Goal: Task Accomplishment & Management: Use online tool/utility

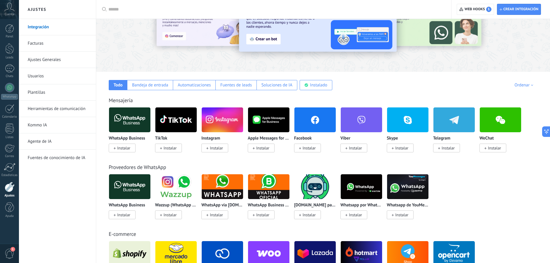
scroll to position [29, 0]
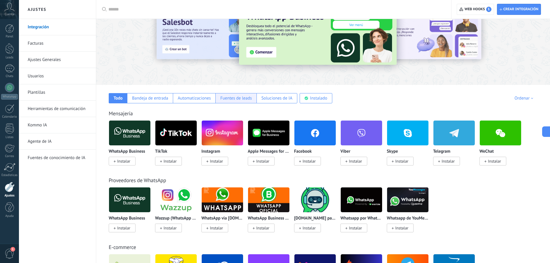
click at [246, 100] on div "Fuentes de leads" at bounding box center [235, 98] width 31 height 6
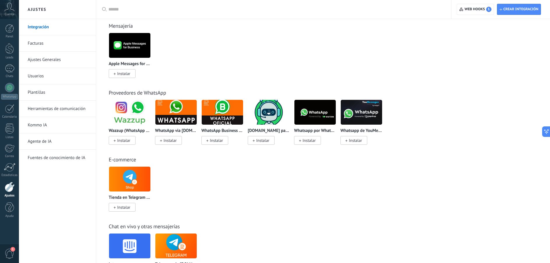
scroll to position [93, 0]
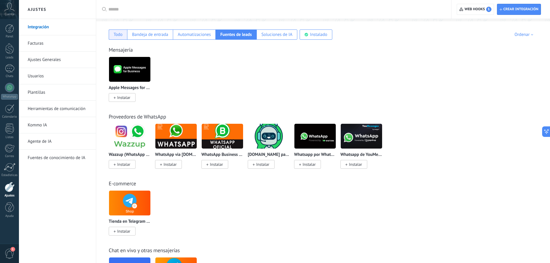
click at [117, 36] on div "Todo" at bounding box center [118, 35] width 9 height 6
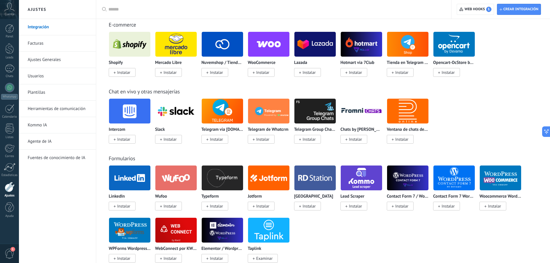
scroll to position [175, 0]
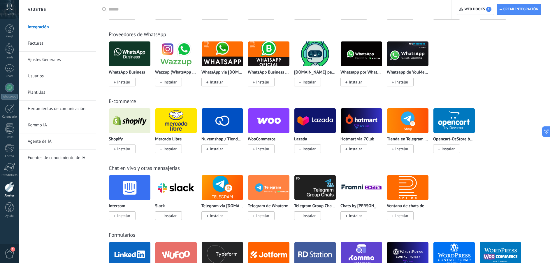
click at [136, 9] on input "text" at bounding box center [275, 9] width 335 height 6
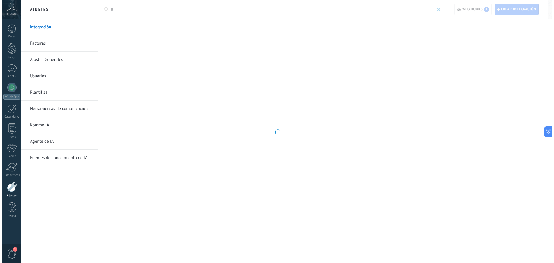
scroll to position [0, 0]
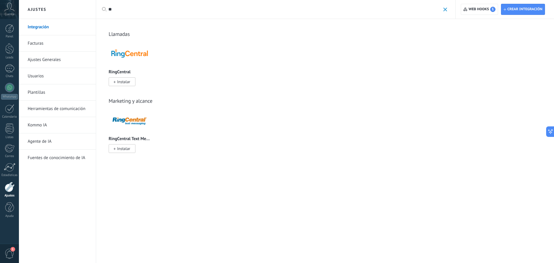
type input "*"
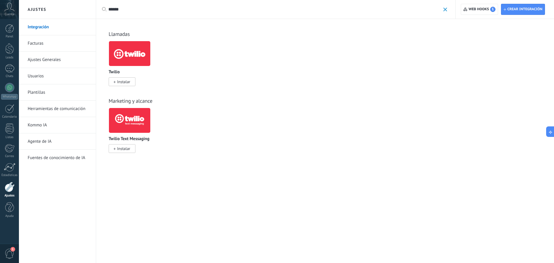
type input "******"
click at [132, 129] on img at bounding box center [129, 120] width 41 height 28
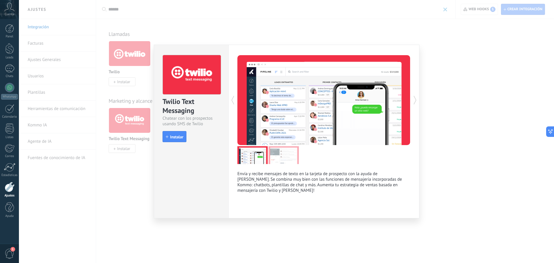
click at [466, 161] on div "Twilio Text Messaging Chatear con los prospectos usando SMS de Twilio install I…" at bounding box center [286, 131] width 535 height 263
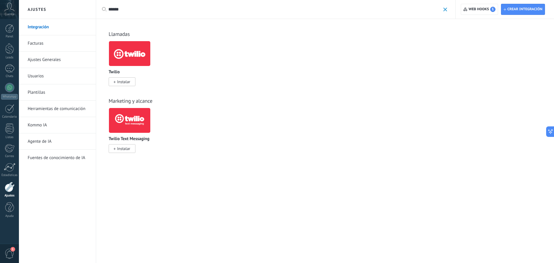
click at [37, 29] on link "Integración" at bounding box center [59, 27] width 62 height 16
click at [445, 8] on span at bounding box center [446, 10] width 4 height 4
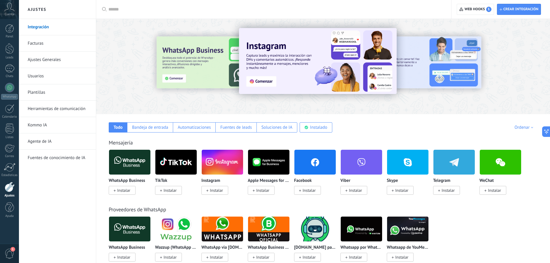
click at [276, 168] on img at bounding box center [268, 162] width 41 height 28
